Goal: Transaction & Acquisition: Subscribe to service/newsletter

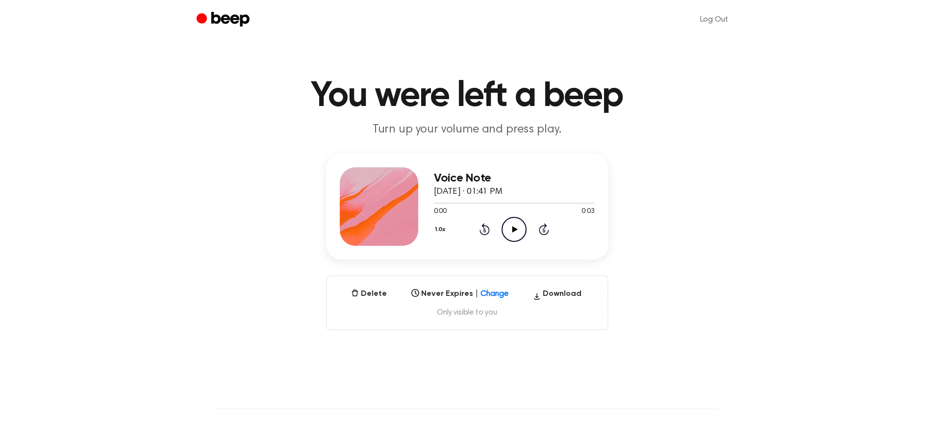
click at [517, 231] on icon "Play Audio" at bounding box center [514, 229] width 25 height 25
click at [367, 292] on button "Delete" at bounding box center [369, 294] width 44 height 12
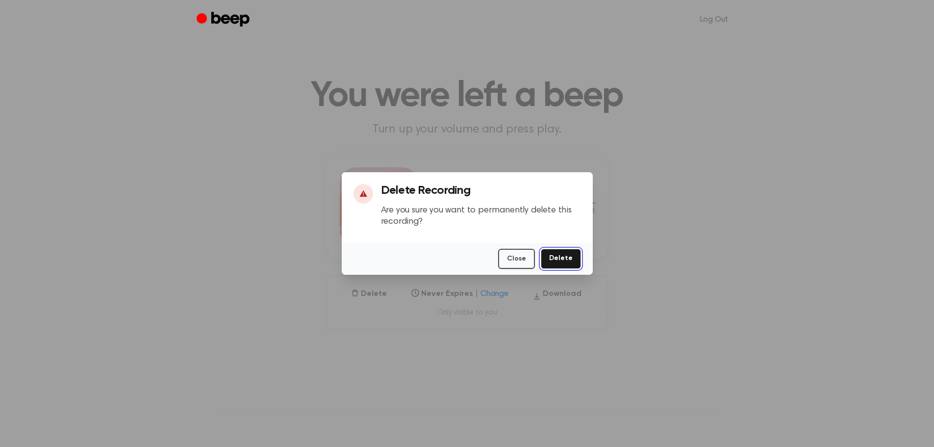
click at [573, 258] on button "Delete" at bounding box center [561, 259] width 40 height 20
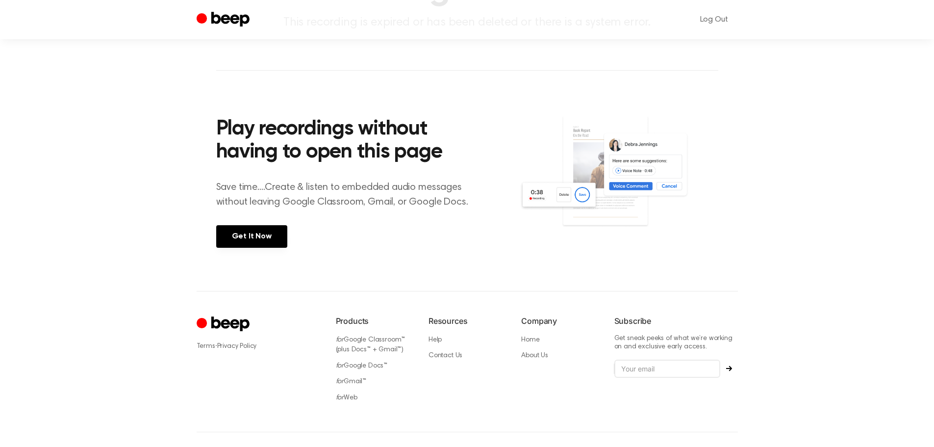
scroll to position [134, 0]
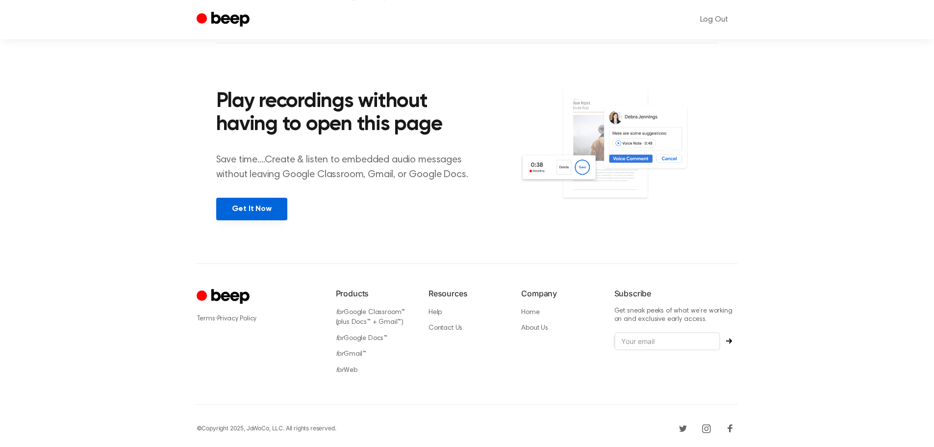
click at [251, 215] on link "Get It Now" at bounding box center [251, 209] width 71 height 23
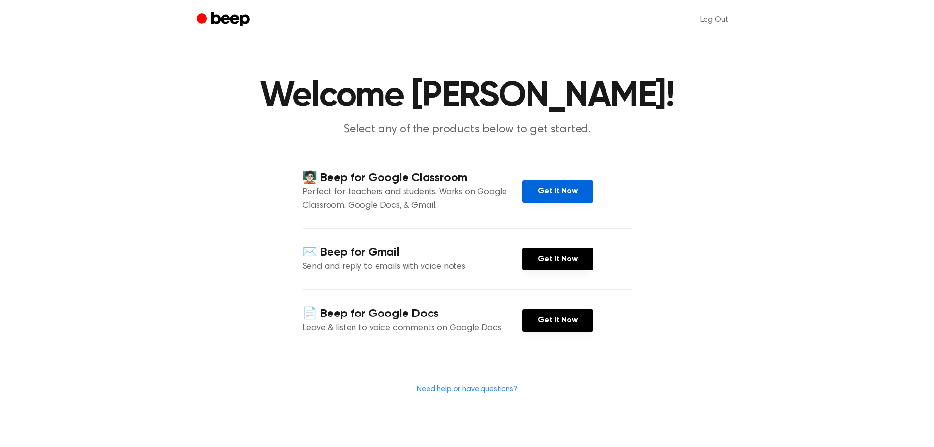
click at [560, 191] on link "Get It Now" at bounding box center [557, 191] width 71 height 23
click at [561, 191] on link "Get It Now" at bounding box center [557, 191] width 71 height 23
click at [554, 192] on link "Get It Now" at bounding box center [557, 191] width 71 height 23
click at [546, 188] on link "Get It Now" at bounding box center [557, 191] width 71 height 23
